Goal: Task Accomplishment & Management: Complete application form

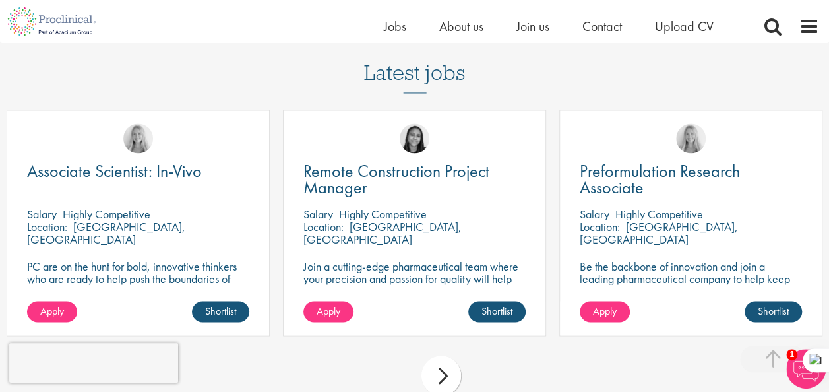
scroll to position [1134, 0]
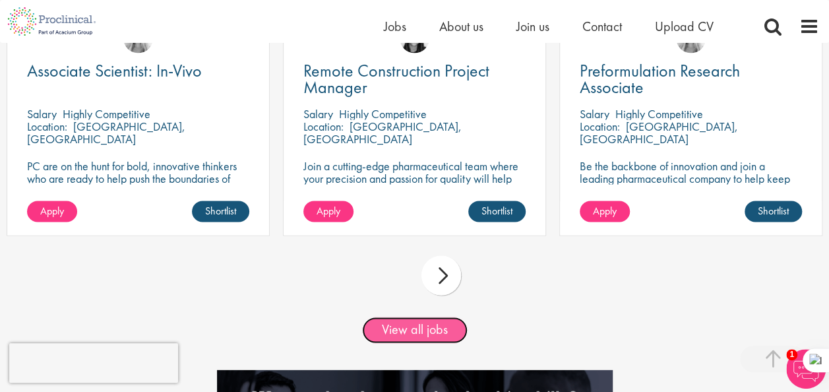
click at [410, 343] on link "View all jobs" at bounding box center [414, 329] width 105 height 26
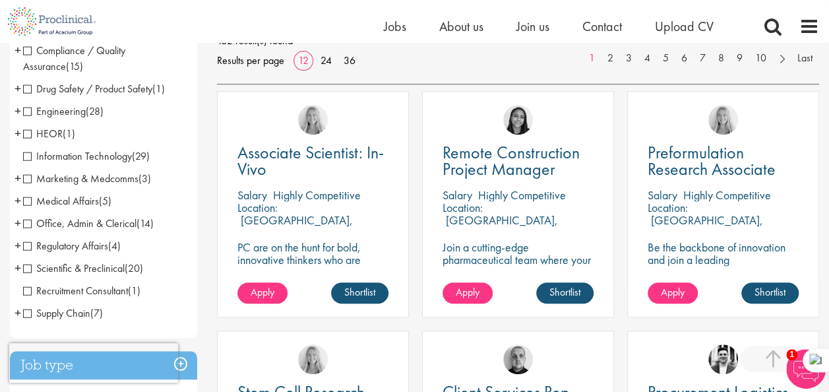
scroll to position [206, 0]
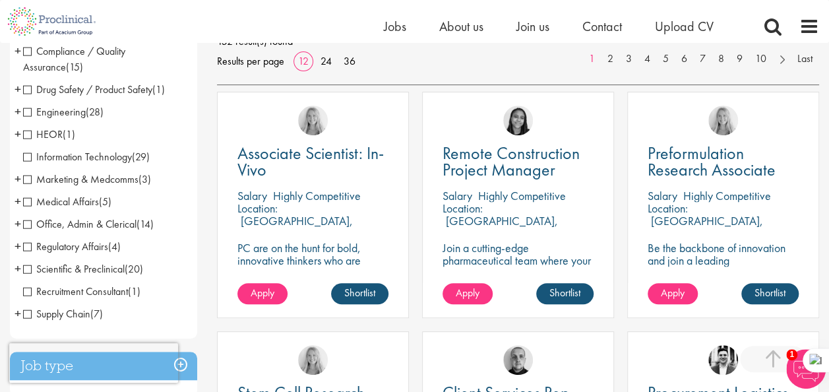
click at [30, 292] on span "Recruitment Consultant" at bounding box center [75, 291] width 105 height 14
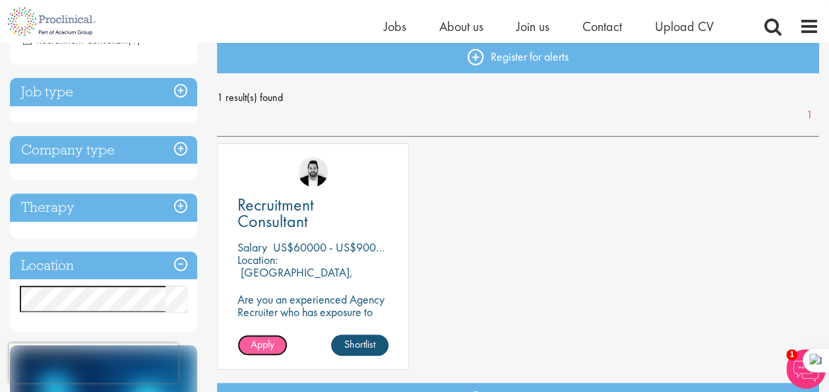
click at [264, 342] on span "Apply" at bounding box center [262, 344] width 24 height 14
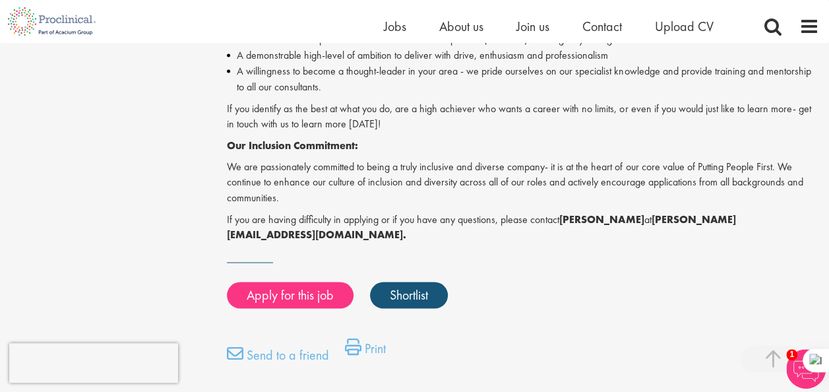
scroll to position [1053, 0]
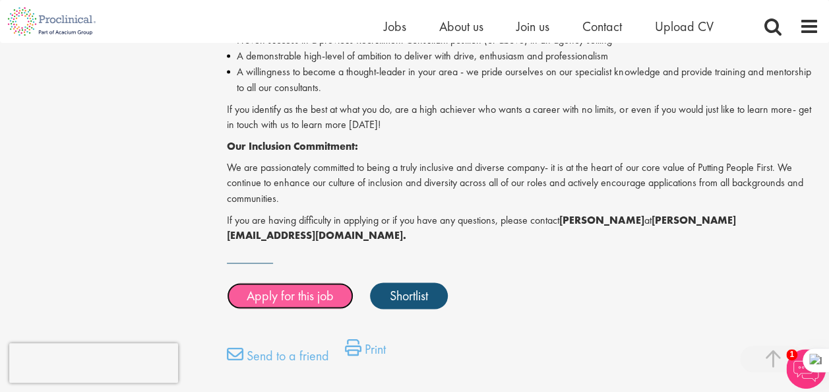
click at [272, 282] on link "Apply for this job" at bounding box center [290, 295] width 127 height 26
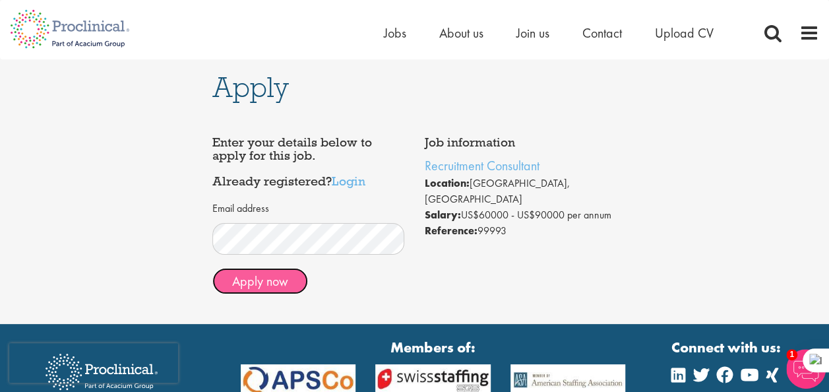
click at [270, 285] on button "Apply now" at bounding box center [260, 281] width 96 height 26
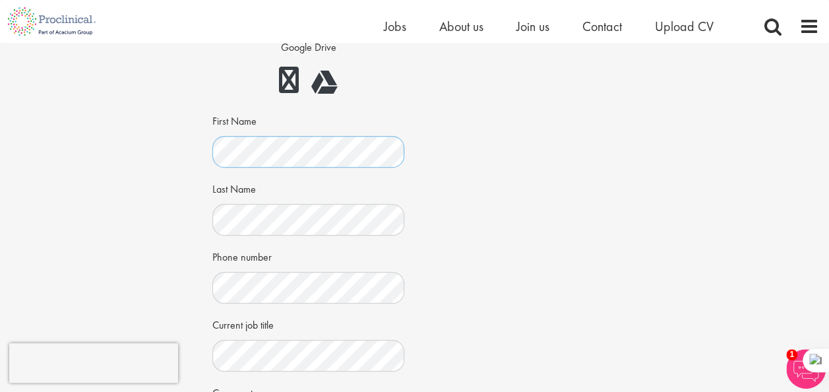
scroll to position [181, 0]
click at [546, 227] on div "Job information Recruitment Consultant Location: [GEOGRAPHIC_DATA], [GEOGRAPHIC…" at bounding box center [414, 266] width 424 height 668
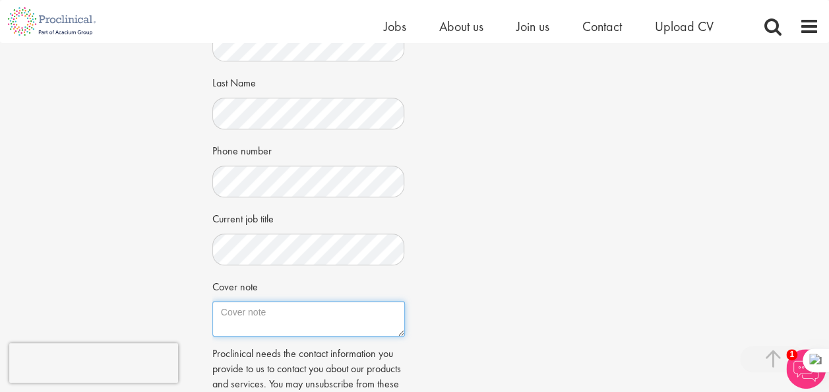
click at [285, 316] on textarea "Cover note" at bounding box center [308, 319] width 192 height 36
paste textarea "With over 11 years of remote recruiting experience across both the West and [GE…"
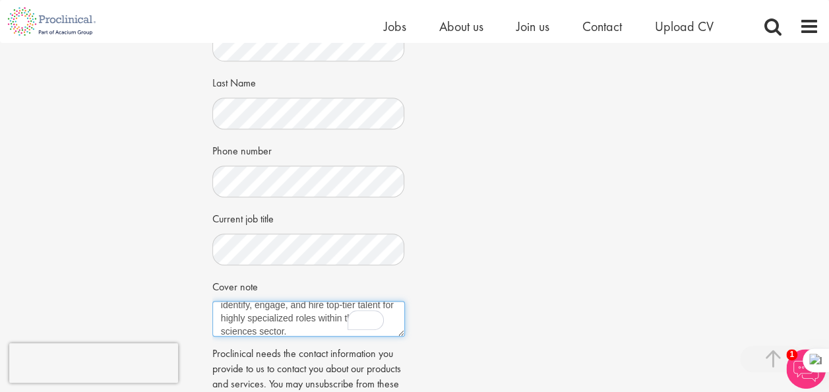
scroll to position [0, 0]
click at [221, 308] on textarea "With over 11 years of remote recruiting experience across both the West and [GE…" at bounding box center [308, 319] width 192 height 36
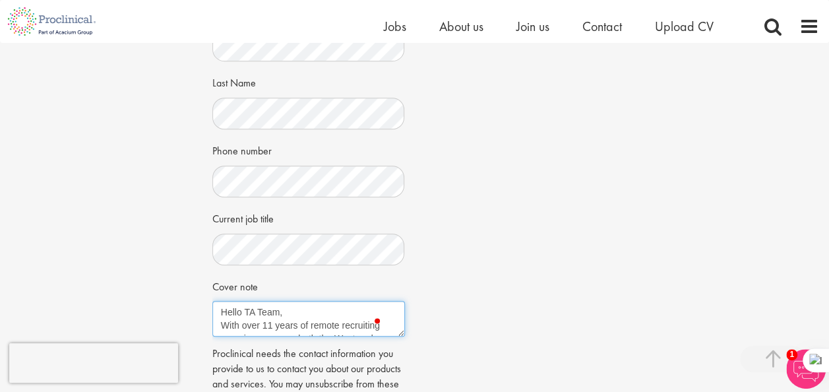
drag, startPoint x: 278, startPoint y: 312, endPoint x: 219, endPoint y: 308, distance: 58.8
click at [219, 308] on textarea "Hello TA Team, With over 11 years of remote recruiting experience across both t…" at bounding box center [308, 319] width 192 height 36
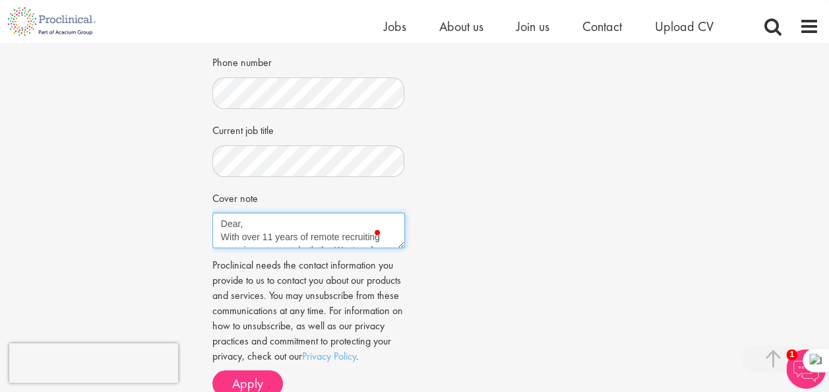
scroll to position [399, 0]
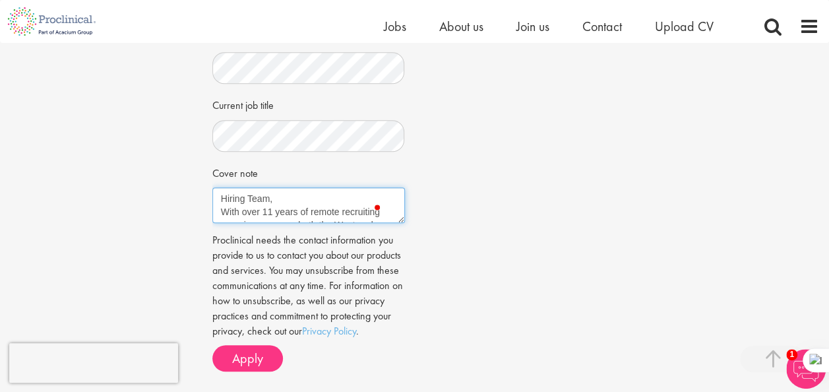
click at [223, 211] on textarea "Hiring Team, With over 11 years of remote recruiting experience across both the…" at bounding box center [308, 205] width 192 height 36
drag, startPoint x: 219, startPoint y: 197, endPoint x: 311, endPoint y: 250, distance: 106.3
click at [311, 250] on form "CV in the cloud? Upload using Dropbox or Google Drive First Name" at bounding box center [308, 62] width 173 height 619
paste textarea "Dear Talent Acquisition Team, I am excited to submit this letter of interest fo…"
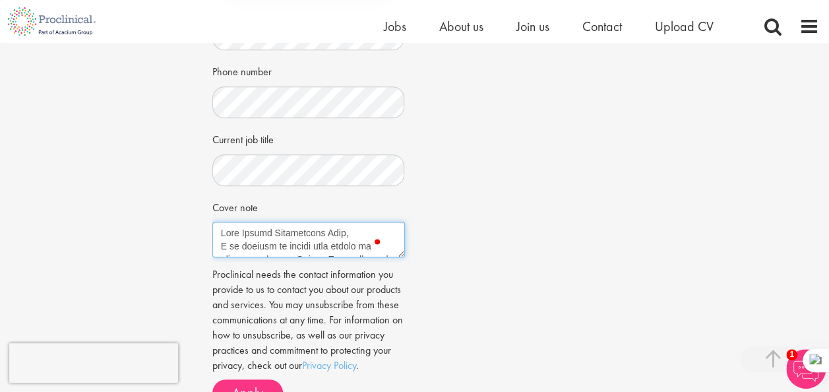
click at [350, 233] on textarea "Cover note" at bounding box center [308, 239] width 192 height 36
drag, startPoint x: 283, startPoint y: 243, endPoint x: 334, endPoint y: 242, distance: 50.1
click at [334, 242] on textarea "Cover note" at bounding box center [308, 239] width 192 height 36
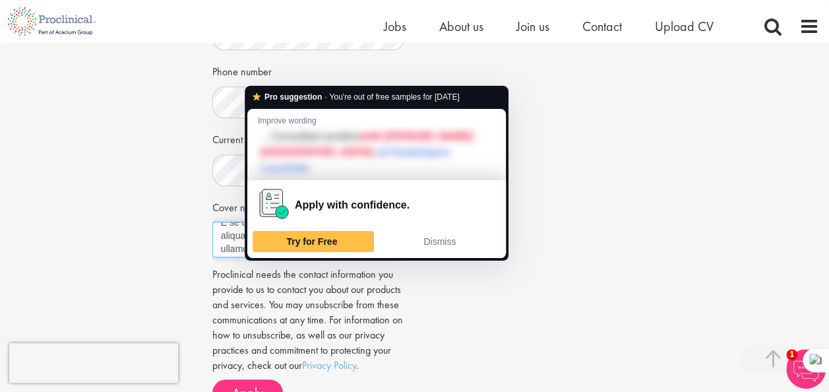
drag, startPoint x: 276, startPoint y: 247, endPoint x: 363, endPoint y: 247, distance: 87.0
click at [363, 247] on textarea "Cover note" at bounding box center [308, 239] width 192 height 36
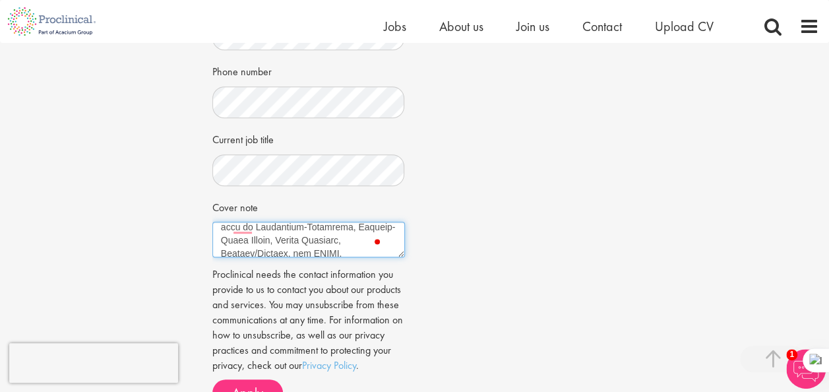
click at [322, 254] on textarea "Cover note" at bounding box center [308, 239] width 192 height 36
drag, startPoint x: 269, startPoint y: 250, endPoint x: 310, endPoint y: 233, distance: 44.3
click at [310, 233] on textarea "Cover note" at bounding box center [308, 239] width 192 height 36
drag, startPoint x: 248, startPoint y: 248, endPoint x: 268, endPoint y: 234, distance: 24.1
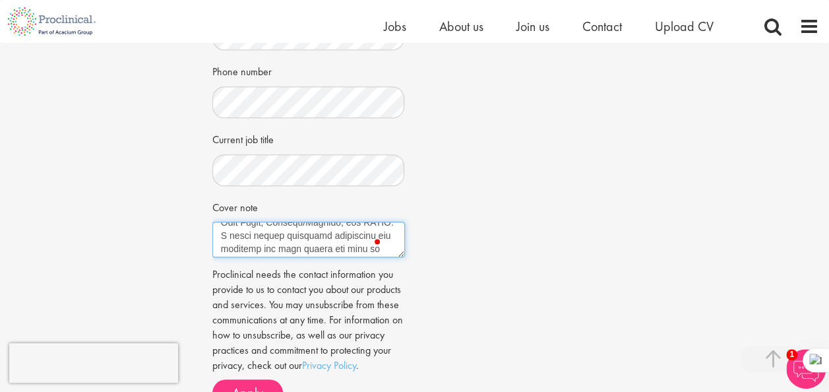
click at [268, 234] on textarea "Cover note" at bounding box center [308, 239] width 192 height 36
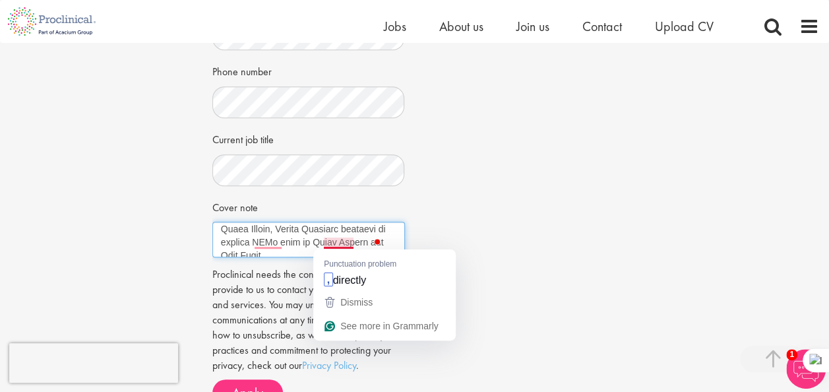
click at [322, 239] on textarea "Cover note" at bounding box center [308, 239] width 192 height 36
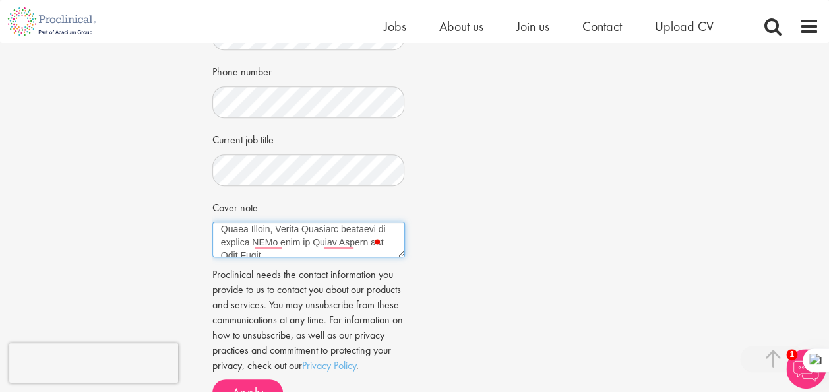
paste textarea "Cepheid/[PERSON_NAME], and GRAIL"
click at [322, 239] on textarea "Cover note" at bounding box center [308, 239] width 192 height 36
click at [221, 242] on textarea "Cover note" at bounding box center [308, 239] width 192 height 36
click at [240, 245] on textarea "Cover note" at bounding box center [308, 239] width 192 height 36
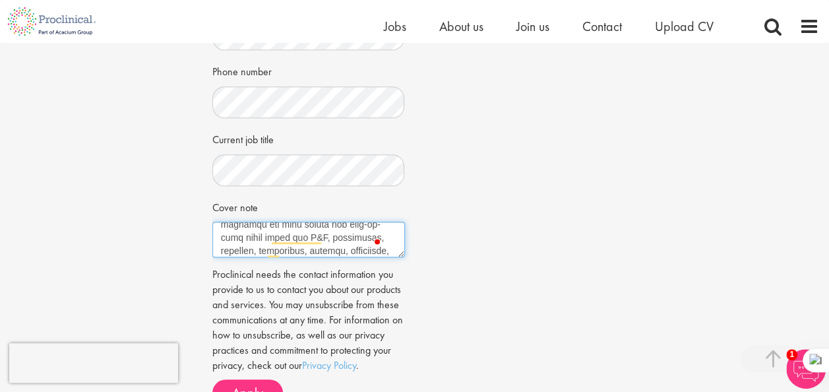
click at [219, 237] on textarea "Cover note" at bounding box center [308, 239] width 192 height 36
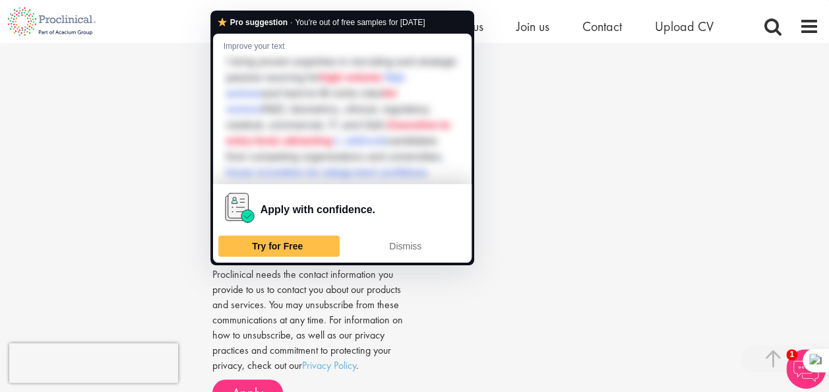
click at [544, 189] on div "Job information Recruitment Consultant Location: [GEOGRAPHIC_DATA], [GEOGRAPHIC…" at bounding box center [414, 82] width 424 height 668
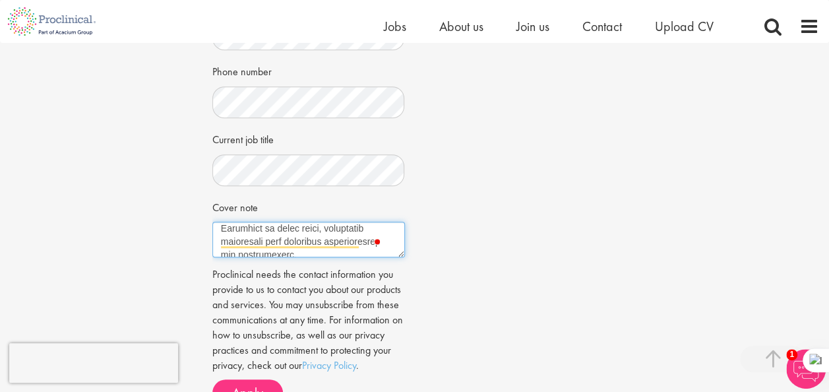
click at [369, 228] on textarea "Cover note" at bounding box center [308, 239] width 192 height 36
click at [364, 237] on textarea "Cover note" at bounding box center [308, 239] width 192 height 36
click at [227, 247] on textarea "Cover note" at bounding box center [308, 239] width 192 height 36
click at [351, 240] on textarea "Cover note" at bounding box center [308, 239] width 192 height 36
type textarea "Dear Talent Acquisition Team, I am excited to submit this letter of interest fo…"
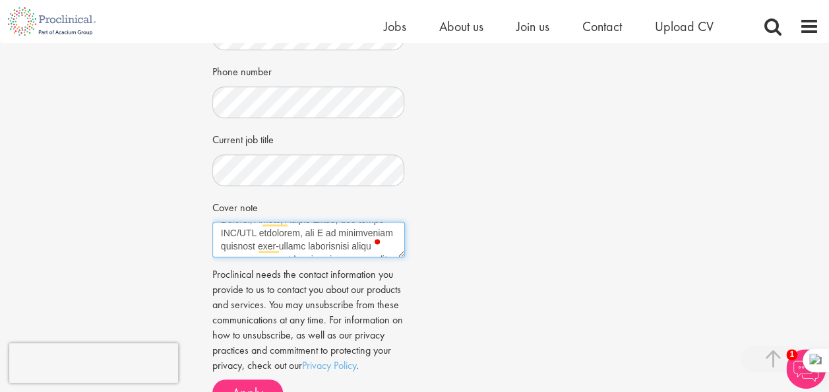
drag, startPoint x: 281, startPoint y: 231, endPoint x: 299, endPoint y: 250, distance: 26.1
click at [299, 250] on textarea "Cover note" at bounding box center [308, 239] width 192 height 36
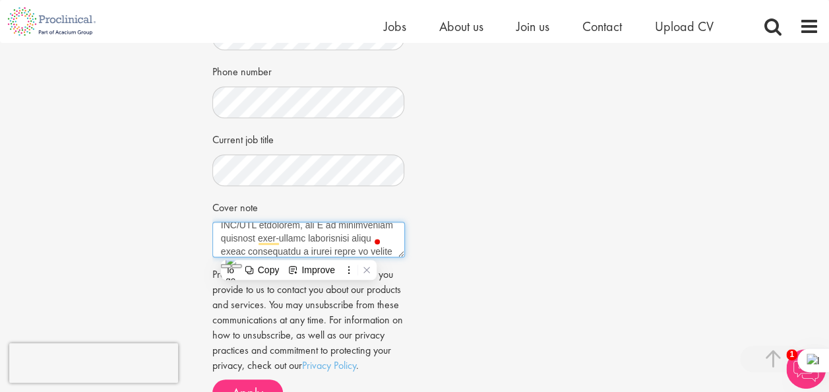
click at [300, 249] on textarea "Cover note" at bounding box center [308, 239] width 192 height 36
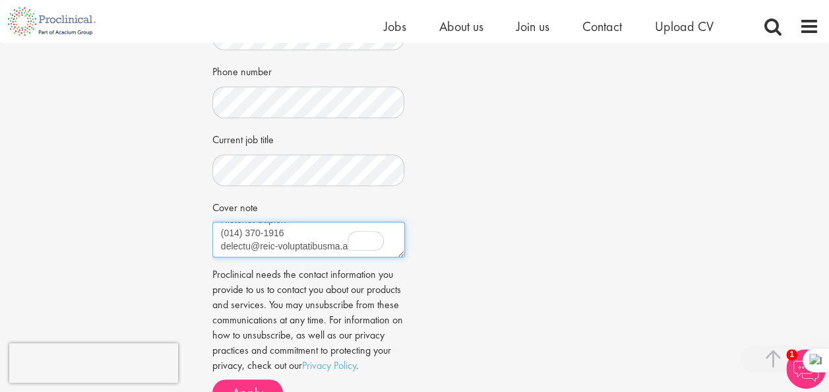
drag, startPoint x: 221, startPoint y: 231, endPoint x: 276, endPoint y: 292, distance: 81.7
click at [276, 292] on form "CV in the cloud? Upload using Dropbox or Google Drive First Name" at bounding box center [308, 96] width 173 height 619
paste textarea "Dear Talent Acquisition Team, I am excited to submit this letter of interest fo…"
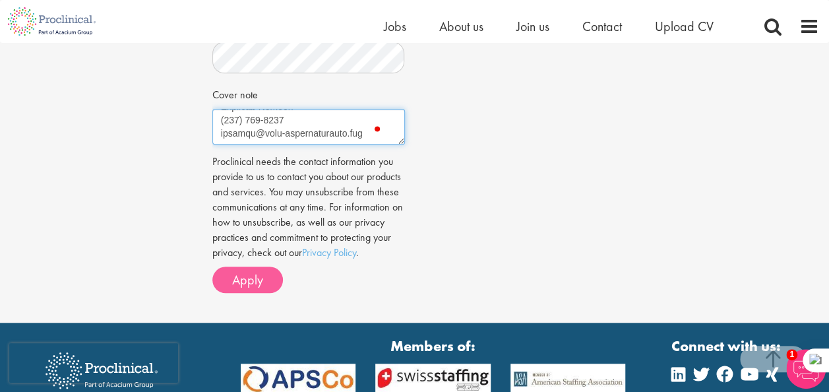
type textarea "Dear Talent Acquisition Team, I am excited to submit this letter of interest fo…"
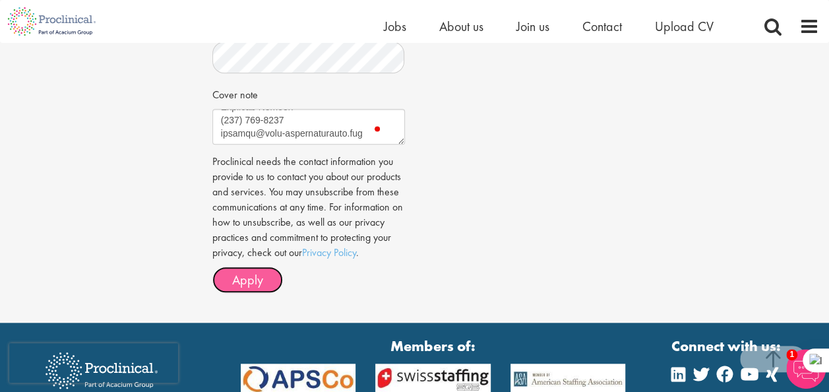
click at [247, 288] on span "Apply" at bounding box center [247, 279] width 31 height 17
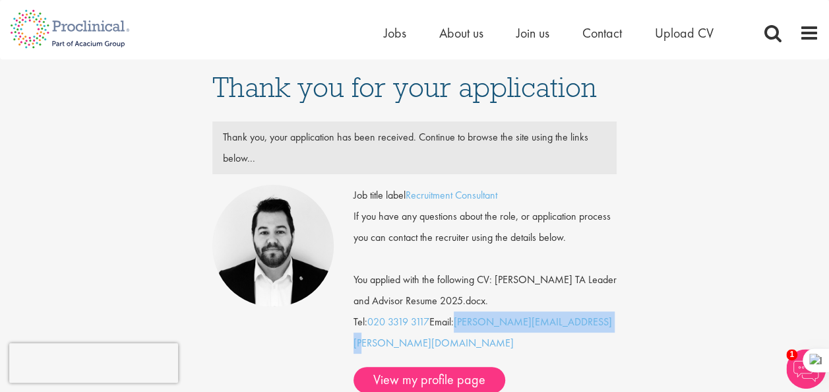
drag, startPoint x: 459, startPoint y: 322, endPoint x: 619, endPoint y: 323, distance: 159.5
click at [619, 323] on div "Thank you for your application Thank you, your application has been received. C…" at bounding box center [414, 293] width 424 height 469
copy link "ross.wilkings@acaciumgroup.com"
